Goal: Information Seeking & Learning: Learn about a topic

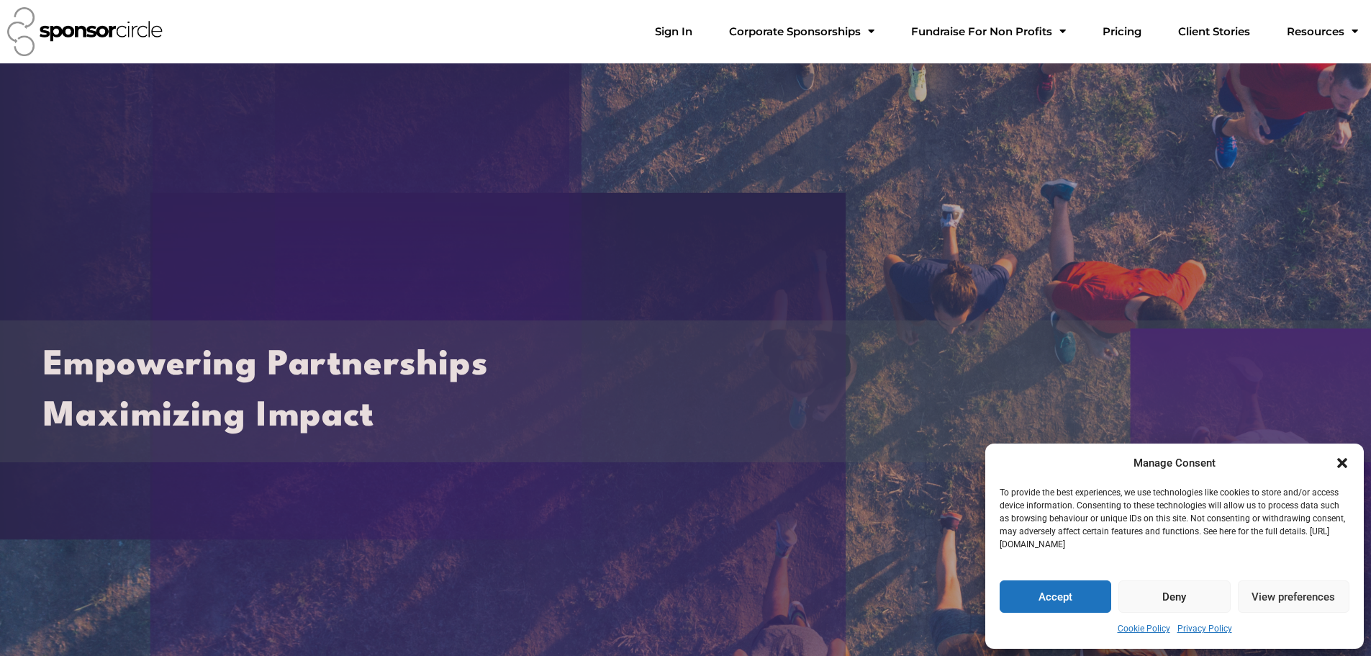
click at [1345, 466] on icon "Close dialogue" at bounding box center [1342, 463] width 10 height 10
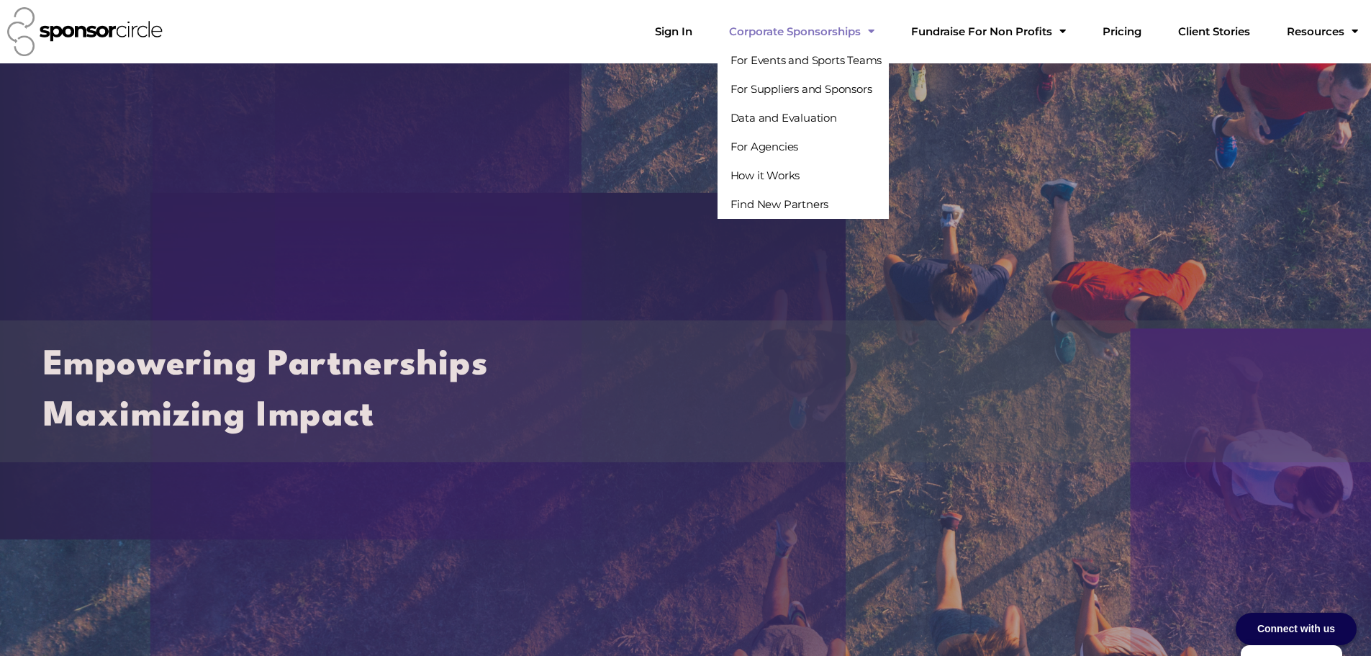
click at [886, 35] on link "Corporate Sponsorships" at bounding box center [802, 31] width 168 height 29
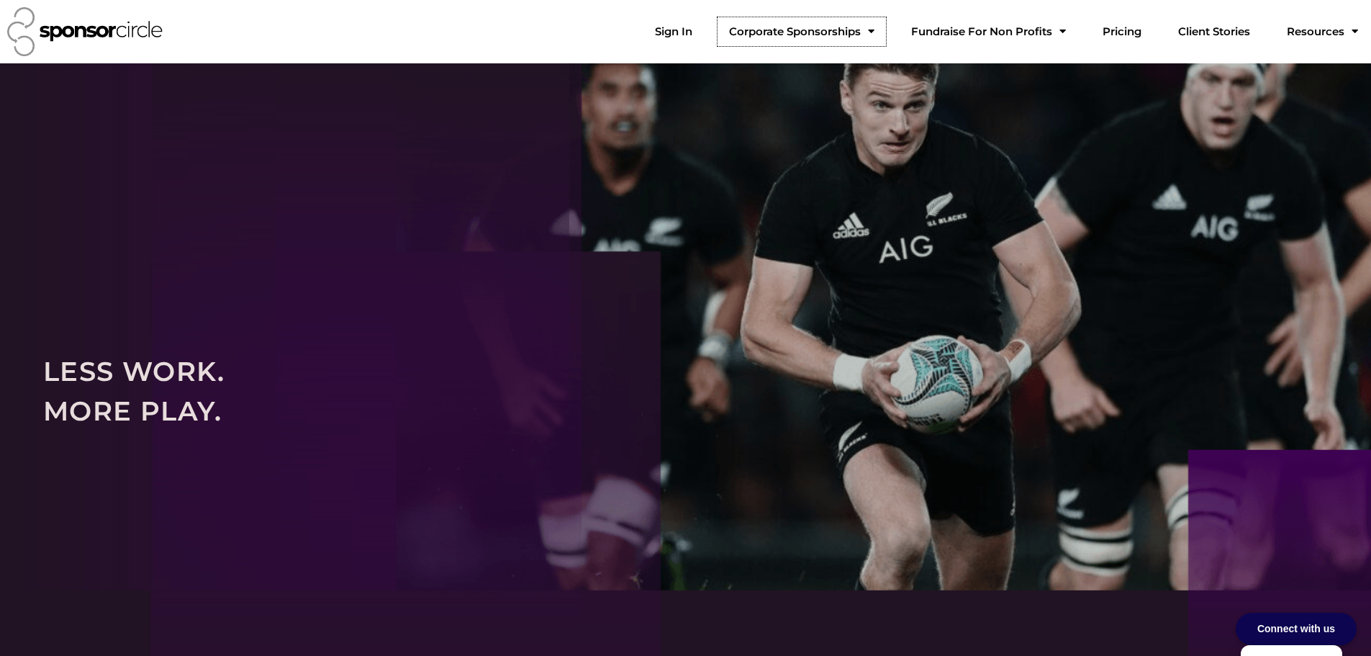
click at [875, 32] on span "Menu" at bounding box center [868, 31] width 14 height 25
click at [1153, 36] on link "Pricing" at bounding box center [1122, 31] width 62 height 29
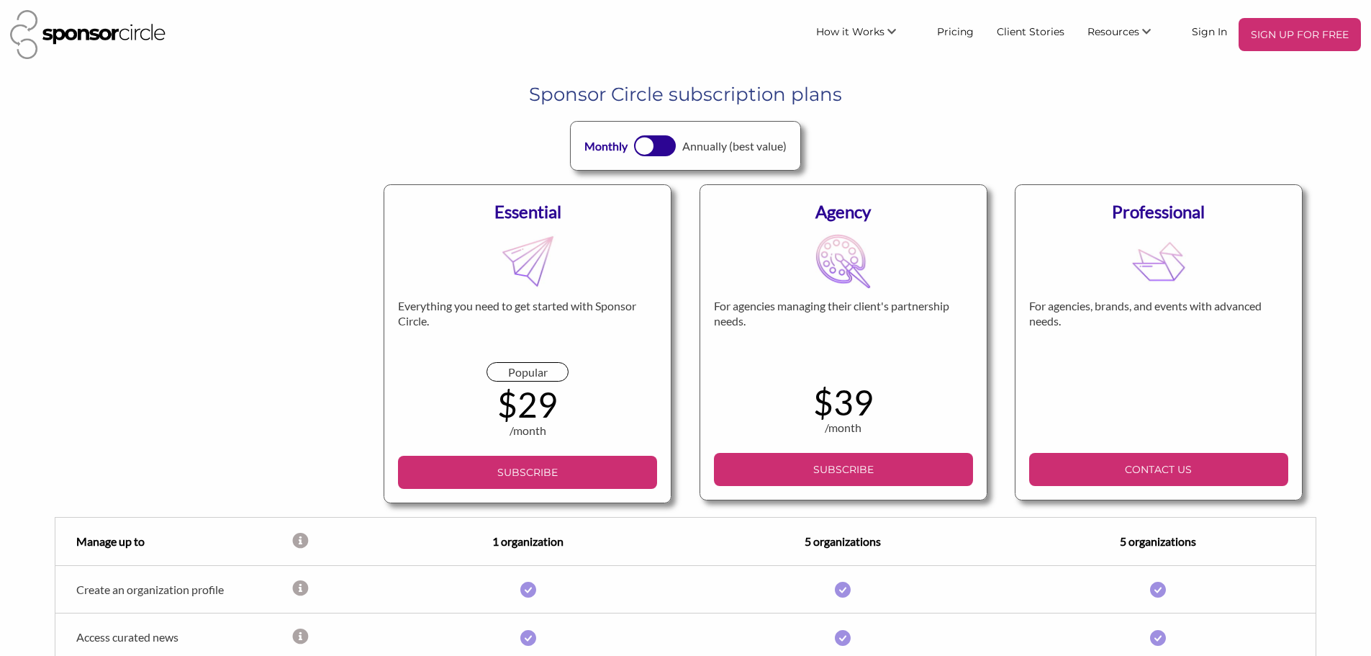
click at [88, 32] on img at bounding box center [87, 34] width 155 height 49
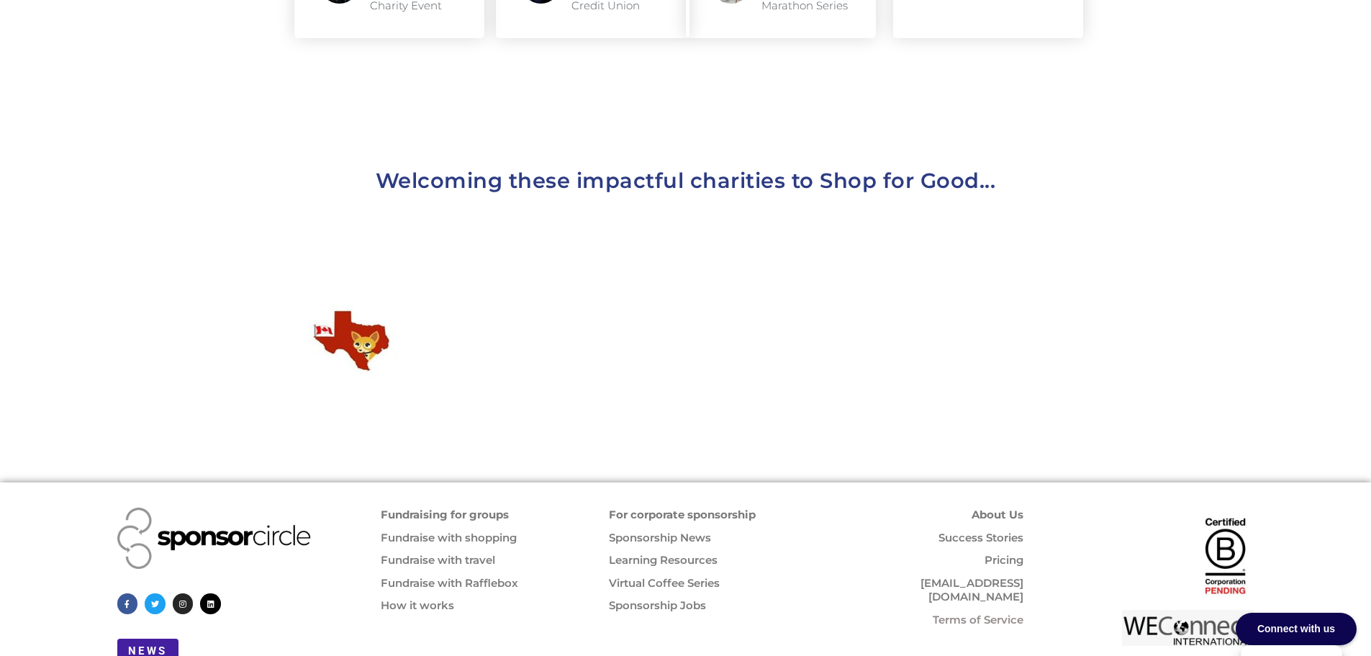
scroll to position [1556, 0]
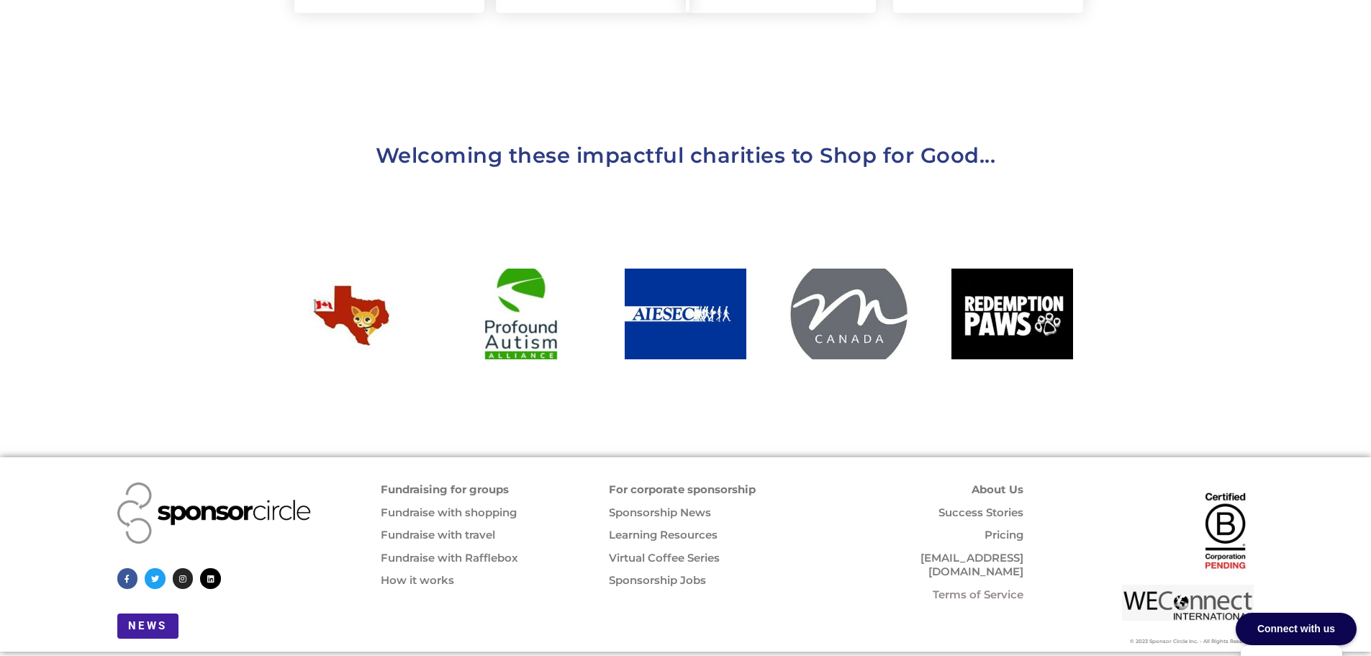
click at [653, 573] on link "Sponsorship Jobs" at bounding box center [657, 580] width 97 height 14
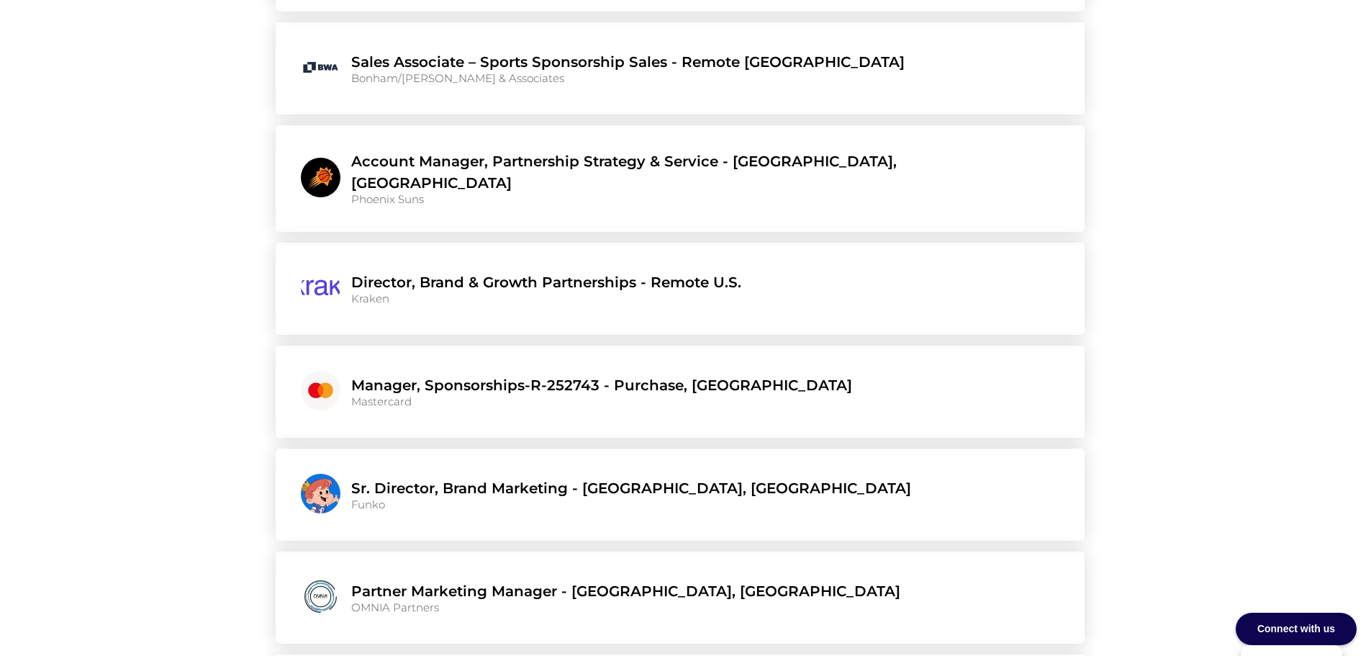
scroll to position [4326, 0]
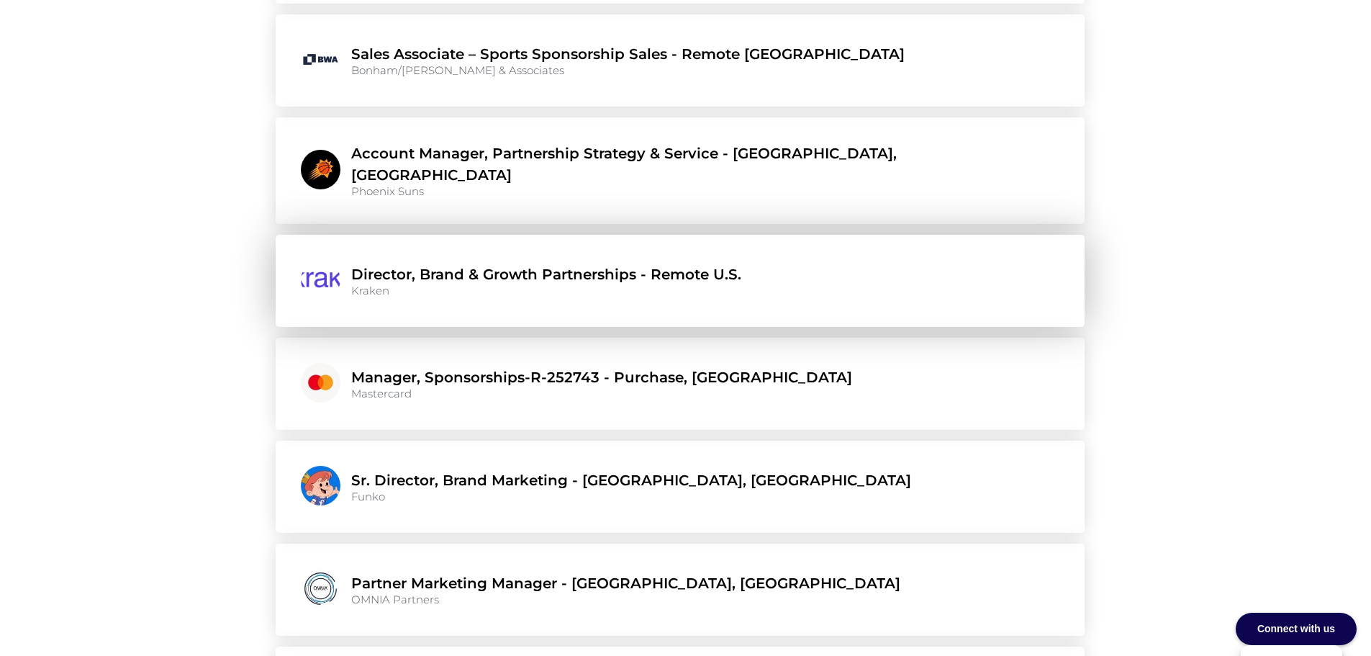
click at [495, 263] on link "Director, Brand & Growth Partnerships - Remote U.S." at bounding box center [546, 274] width 390 height 22
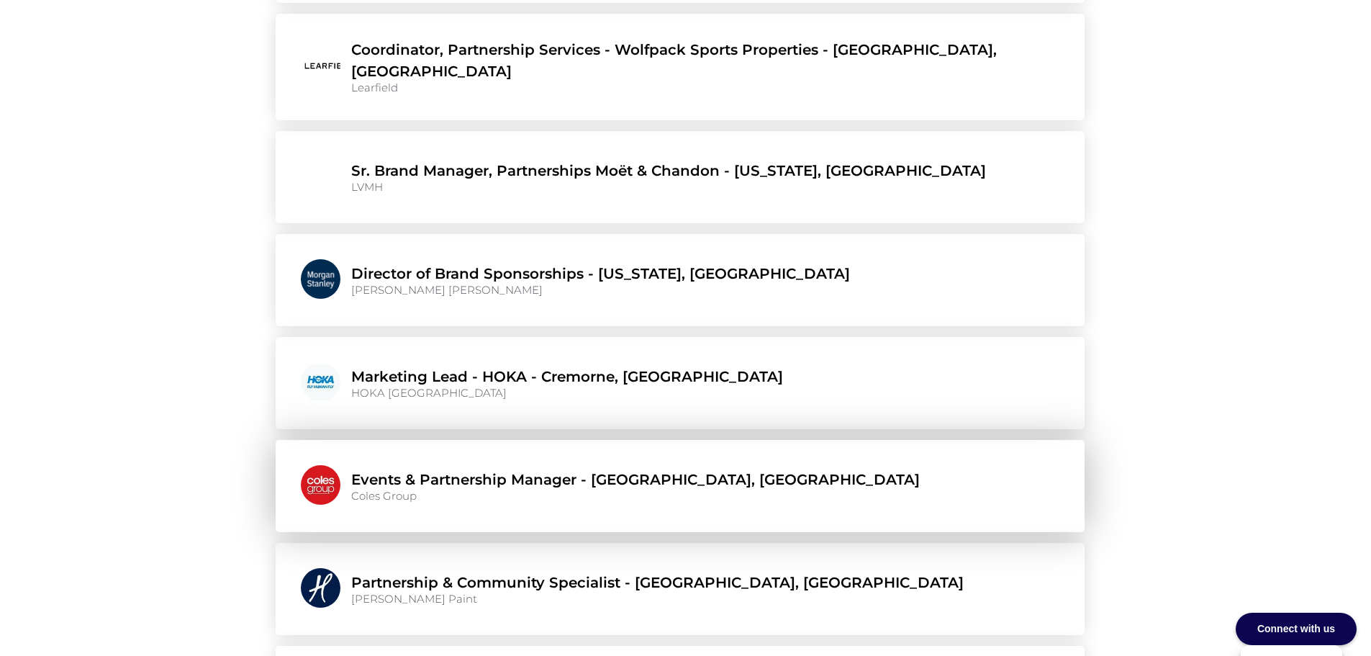
scroll to position [5262, 0]
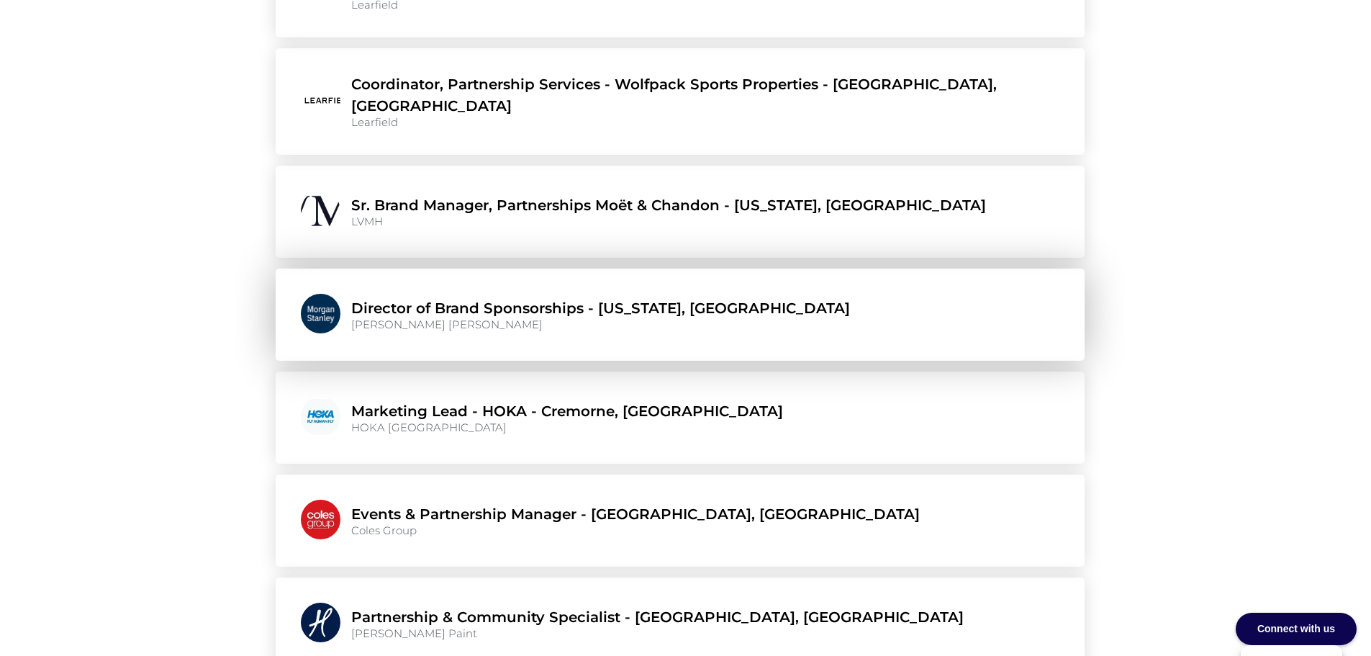
click at [482, 297] on link "Director of Brand Sponsorships - [US_STATE], [GEOGRAPHIC_DATA]" at bounding box center [600, 308] width 499 height 22
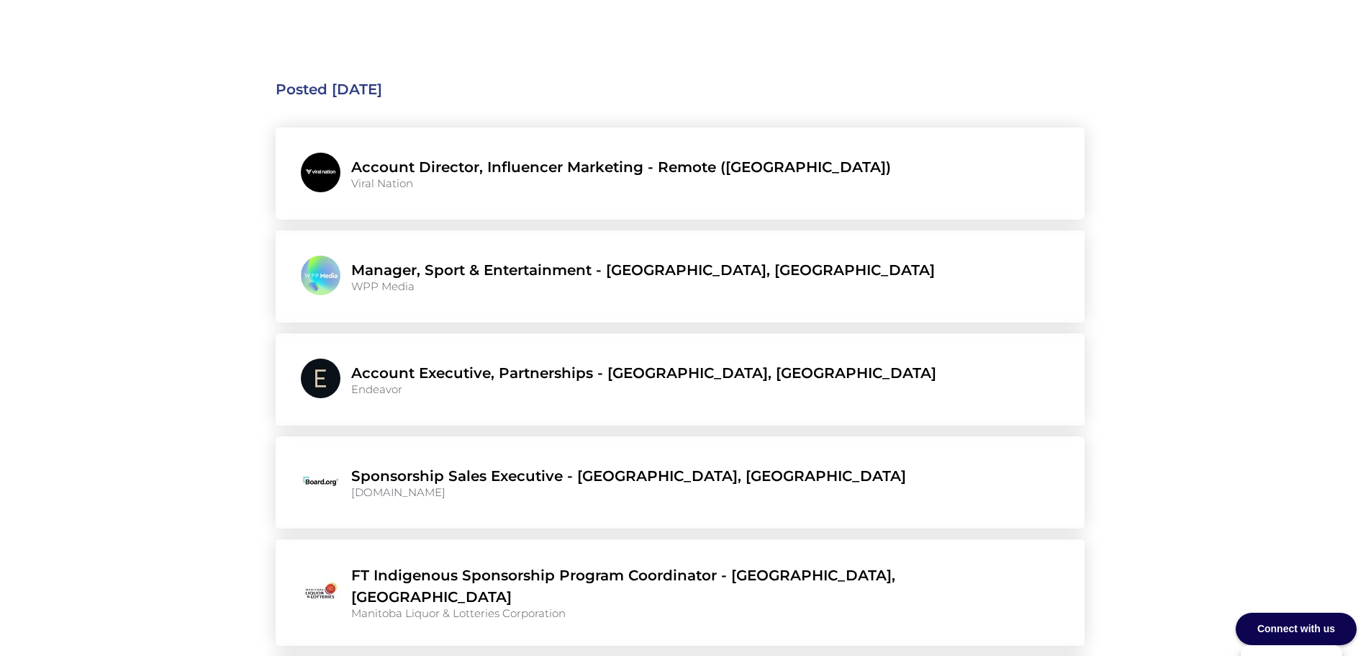
scroll to position [744, 0]
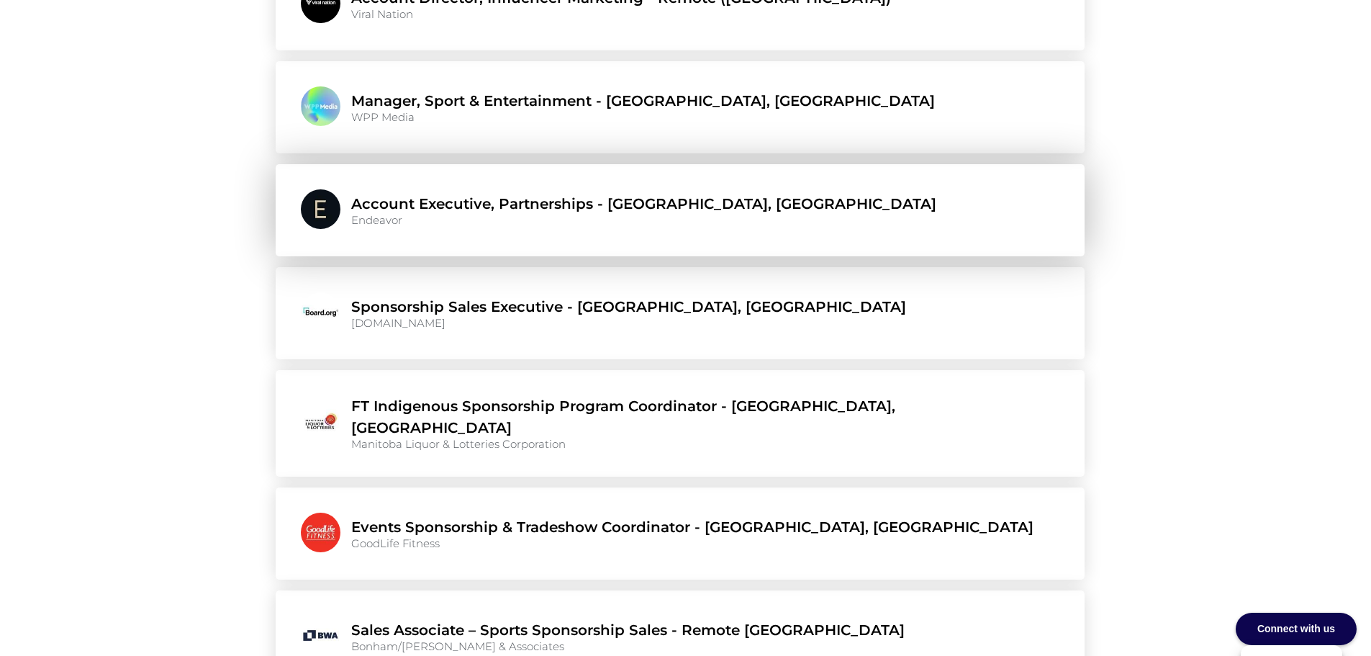
click at [438, 209] on link "Account Executive, Partnerships - [GEOGRAPHIC_DATA], [GEOGRAPHIC_DATA]" at bounding box center [643, 204] width 585 height 22
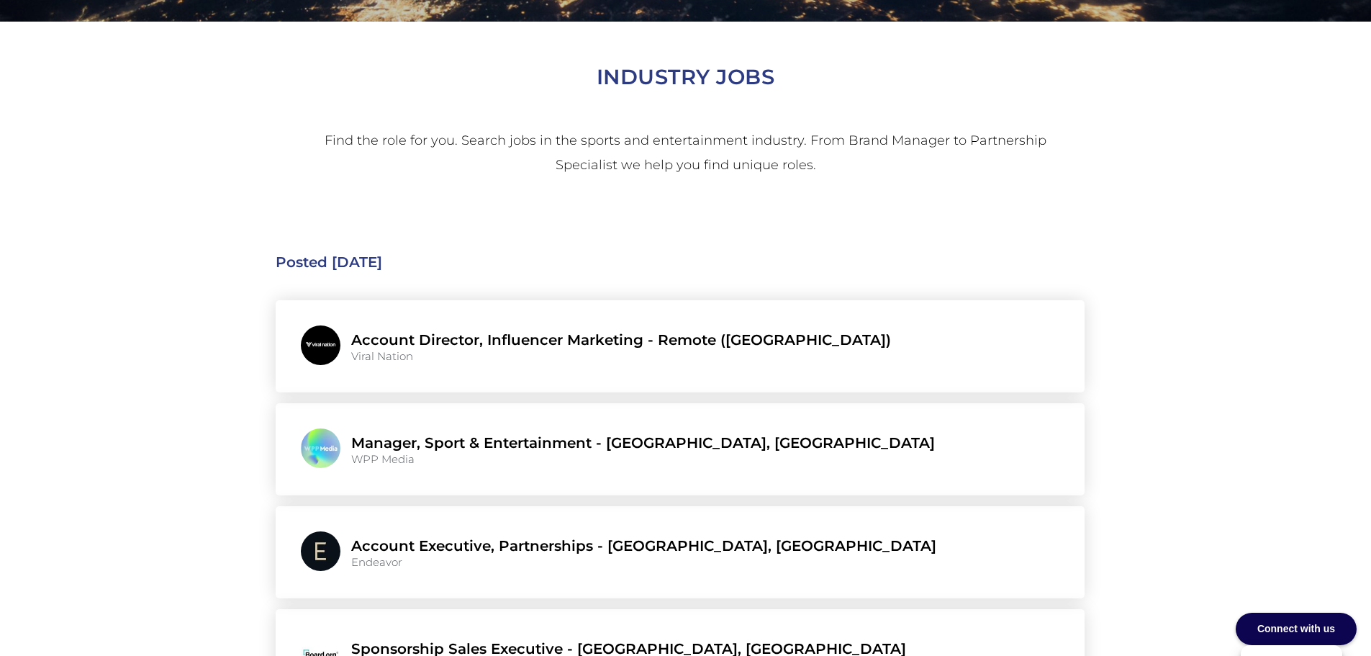
scroll to position [384, 0]
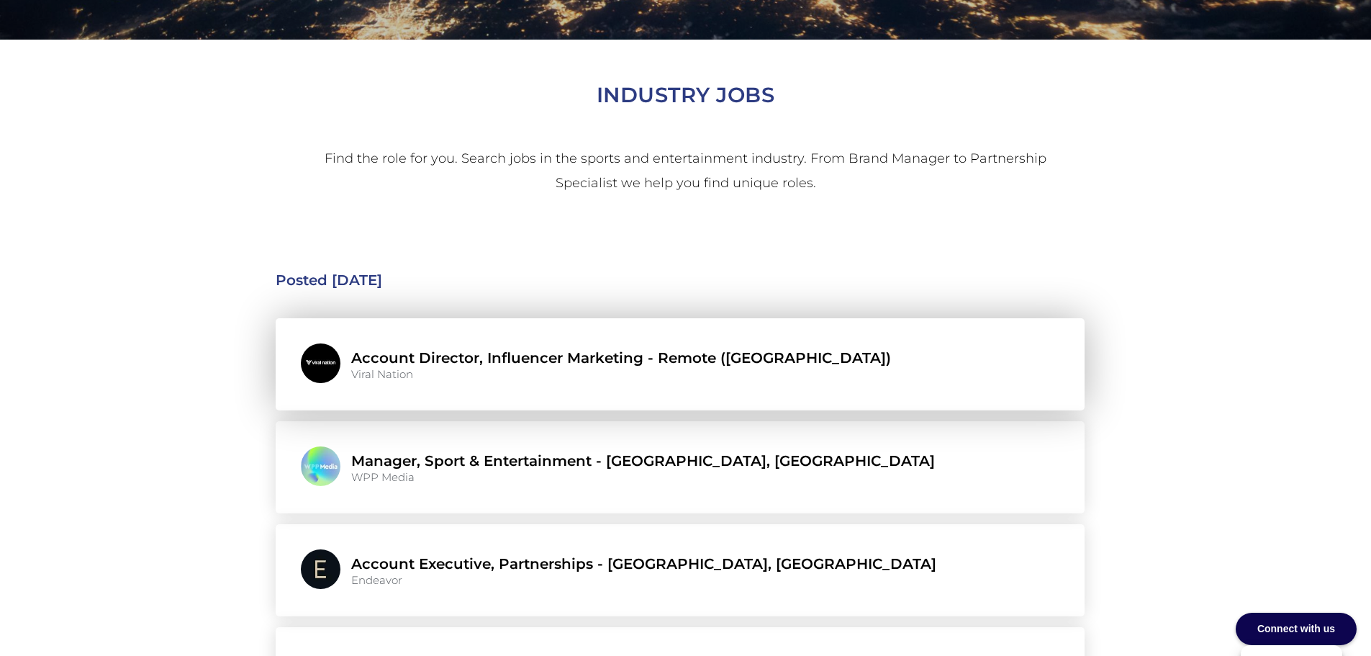
click at [468, 357] on link "Account Director, Influencer Marketing - Remote ([GEOGRAPHIC_DATA])" at bounding box center [621, 358] width 540 height 22
